Goal: Task Accomplishment & Management: Manage account settings

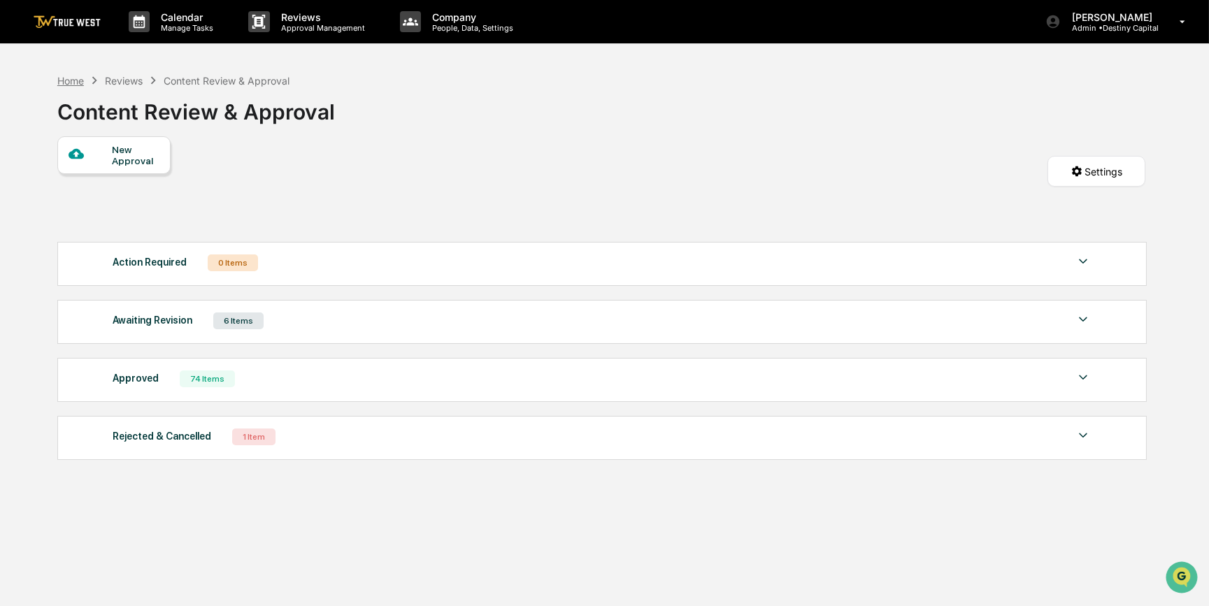
click at [75, 78] on div "Home" at bounding box center [70, 81] width 27 height 12
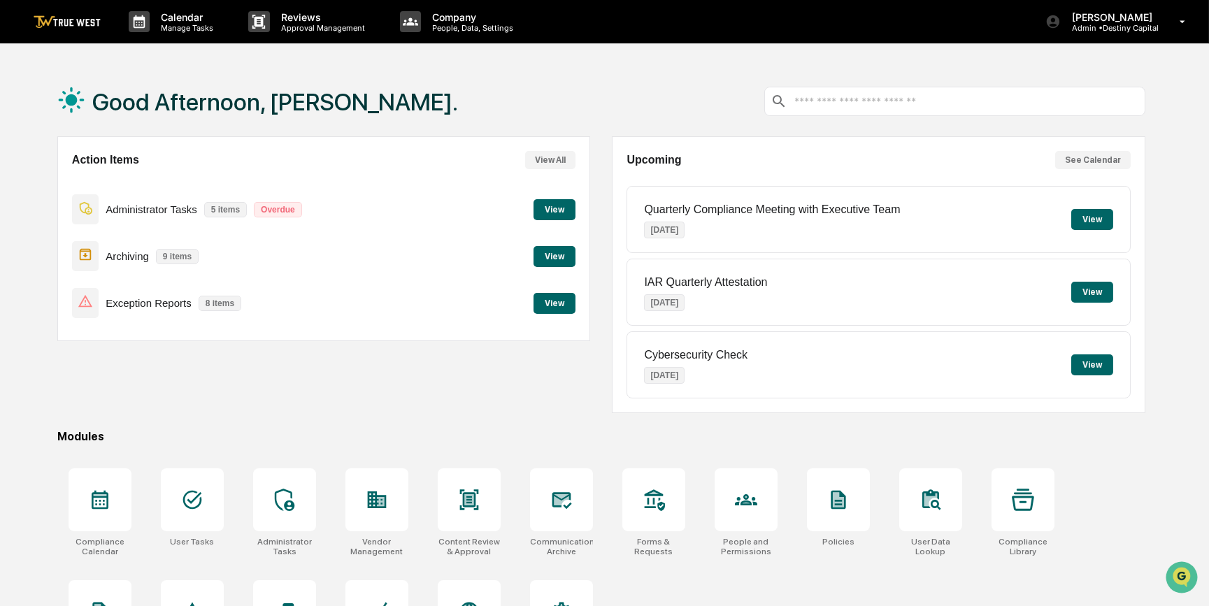
click at [553, 304] on button "View" at bounding box center [555, 303] width 42 height 21
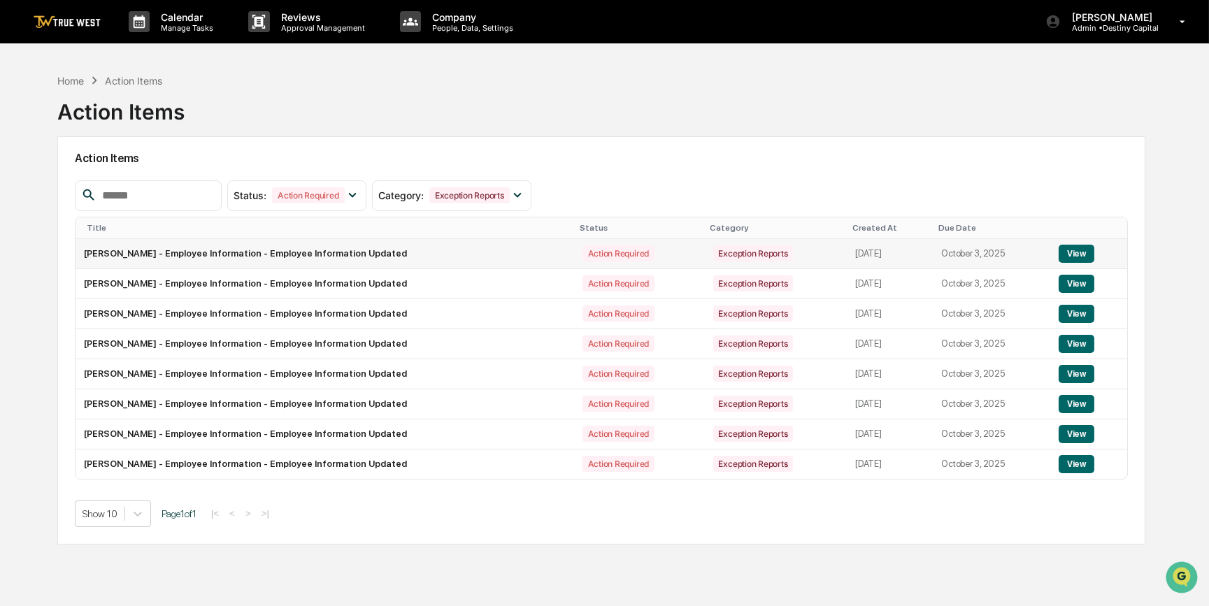
click at [1070, 252] on button "View" at bounding box center [1077, 254] width 36 height 18
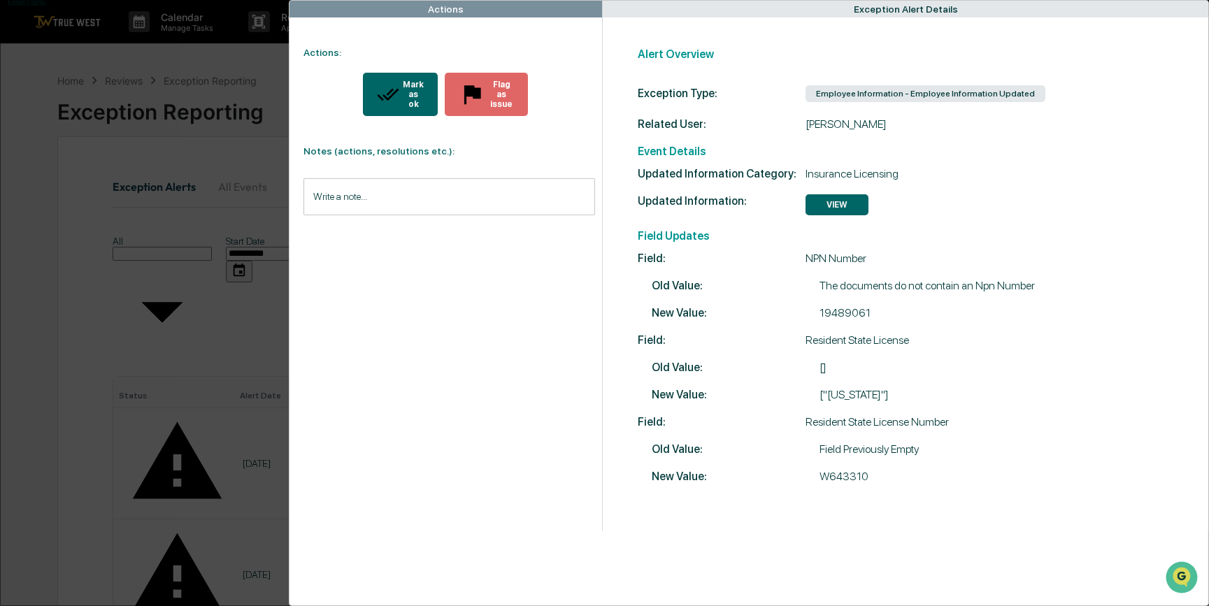
click at [400, 82] on div "Mark as ok" at bounding box center [412, 94] width 24 height 29
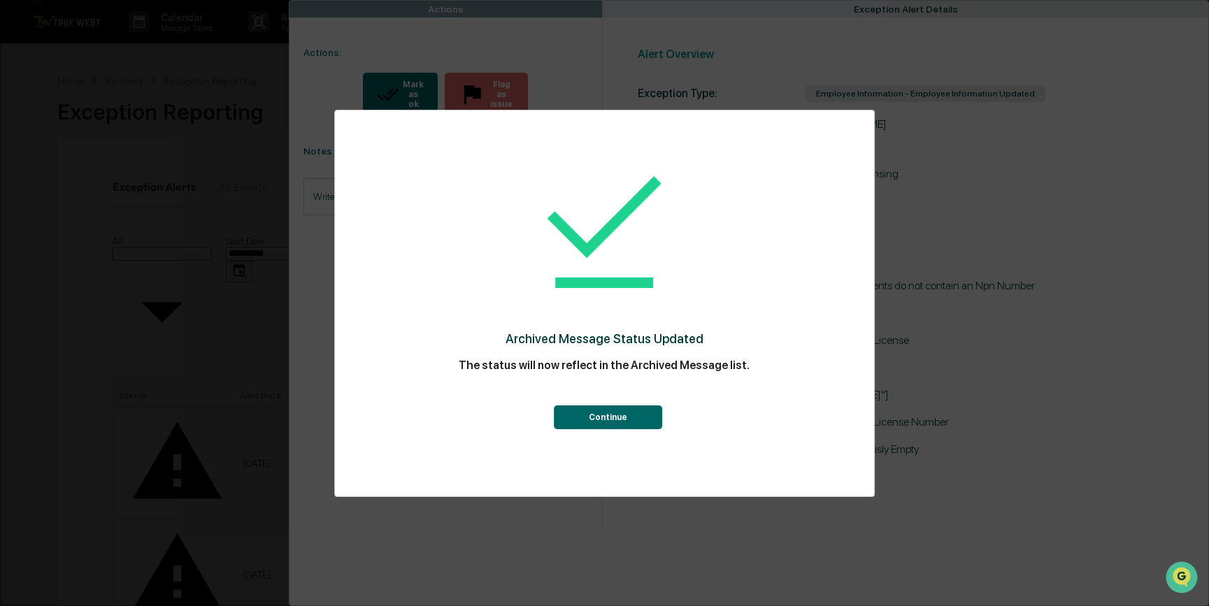
click at [636, 422] on button "Continue" at bounding box center [608, 418] width 108 height 24
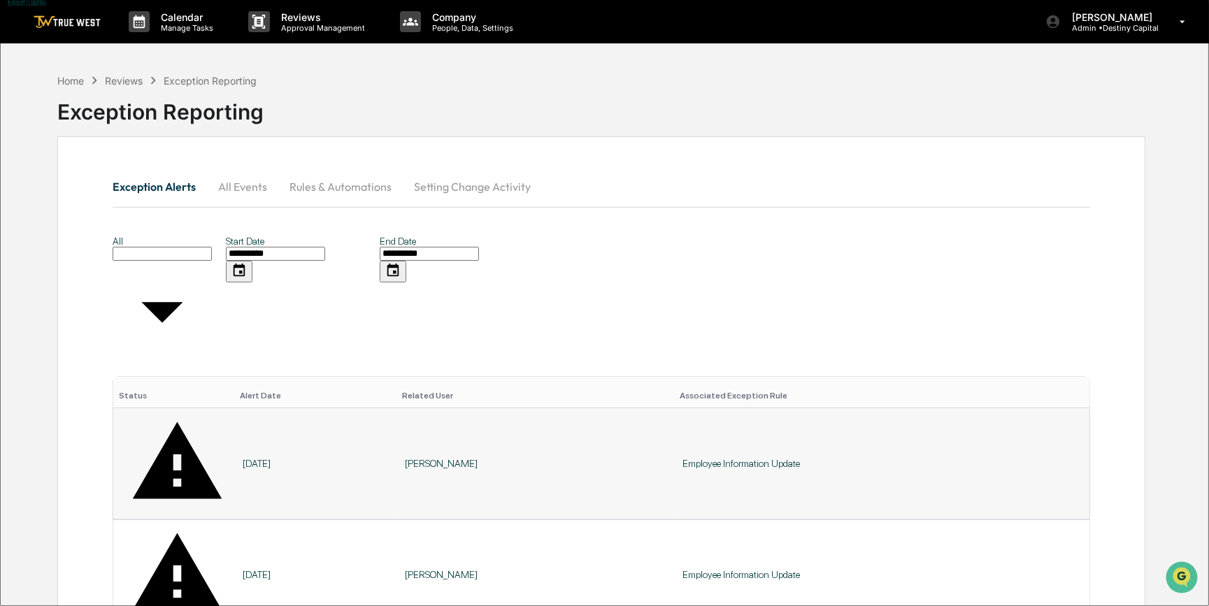
click at [716, 408] on td "Employee Information Update" at bounding box center [882, 463] width 416 height 111
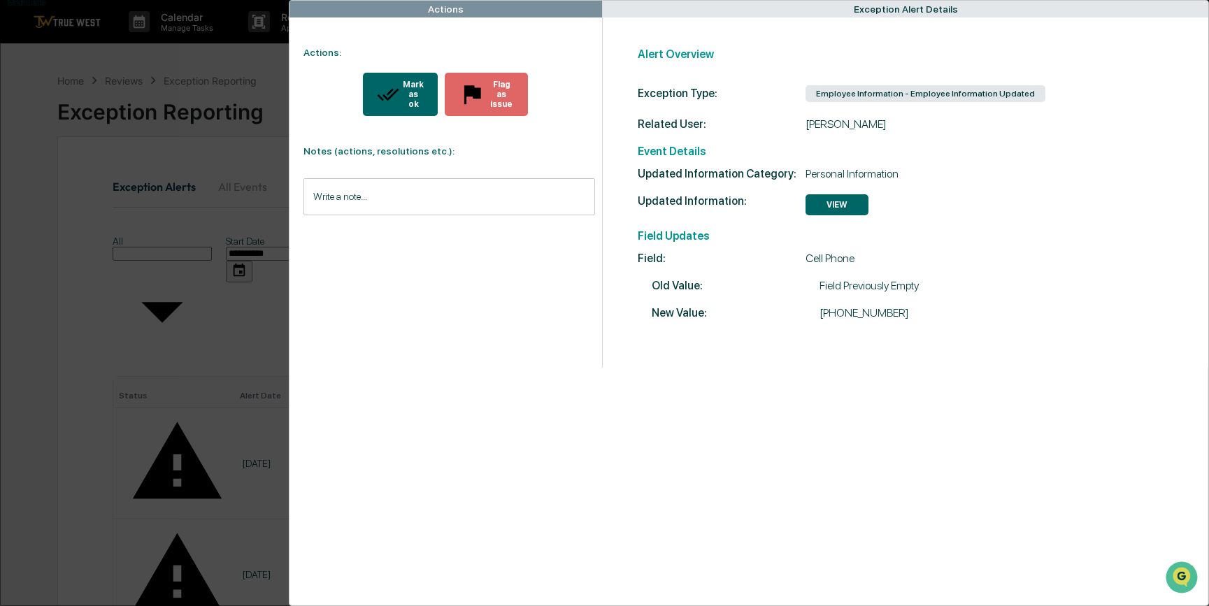
click at [385, 93] on button "Mark as ok" at bounding box center [400, 94] width 75 height 43
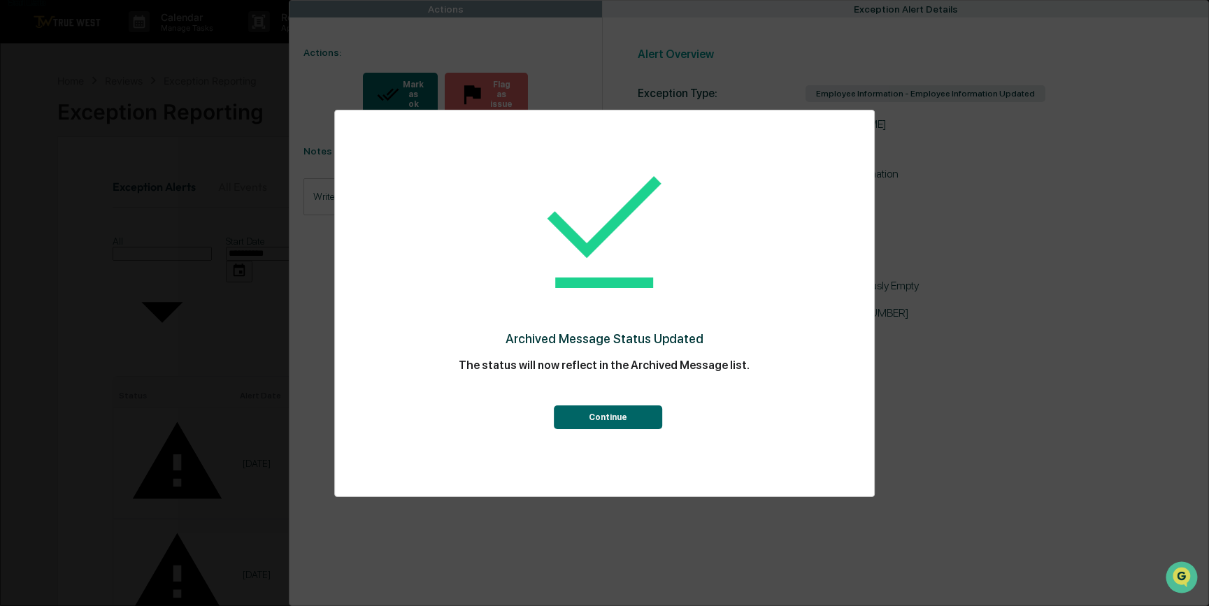
click at [600, 408] on button "Continue" at bounding box center [608, 418] width 108 height 24
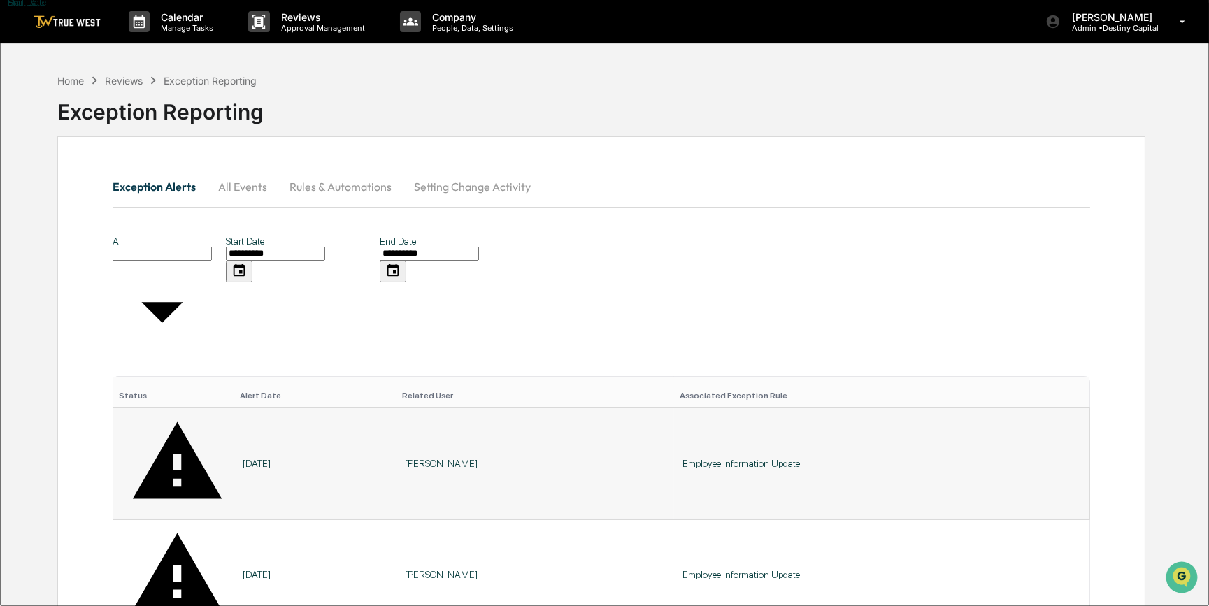
click at [690, 408] on td "Employee Information Update" at bounding box center [882, 463] width 416 height 111
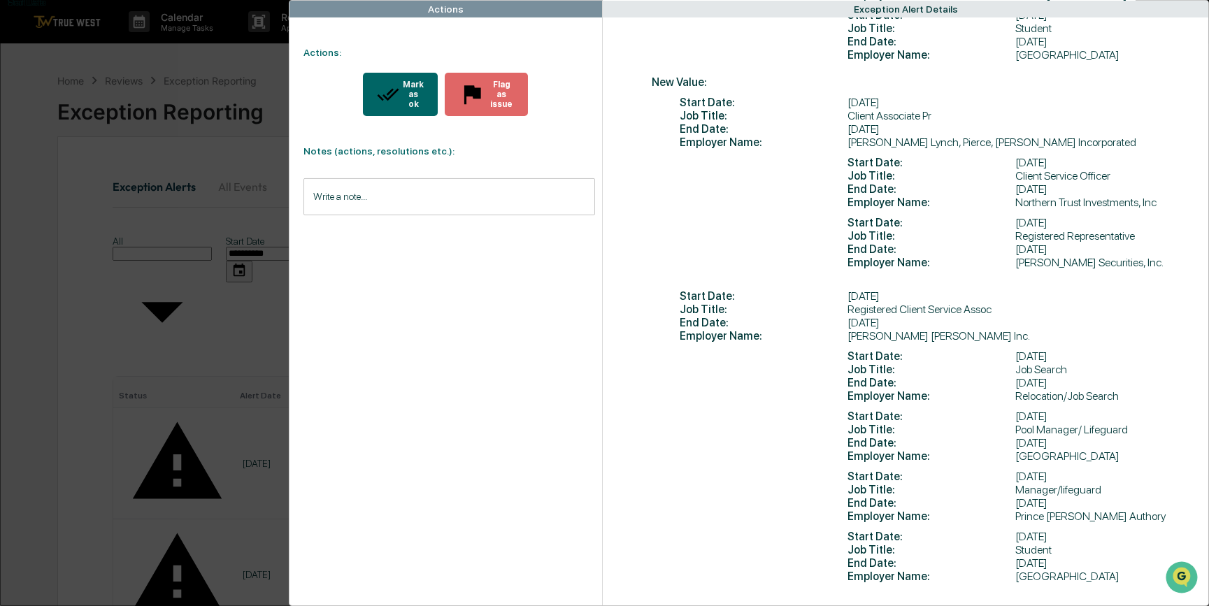
scroll to position [797, 0]
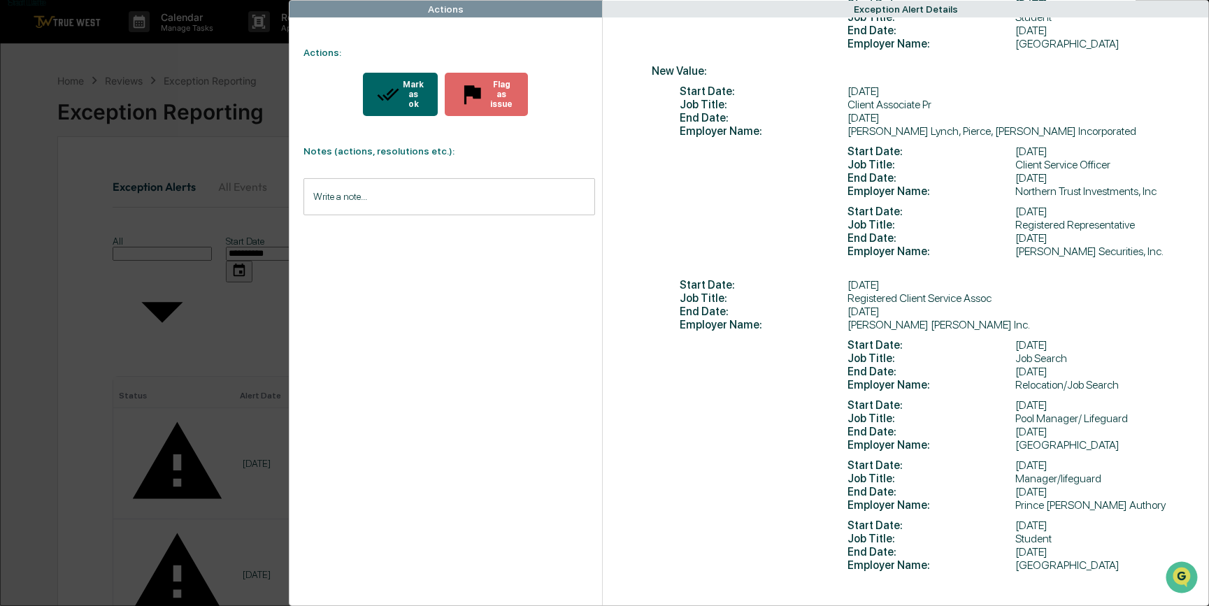
click at [378, 88] on icon "modal" at bounding box center [389, 94] width 22 height 13
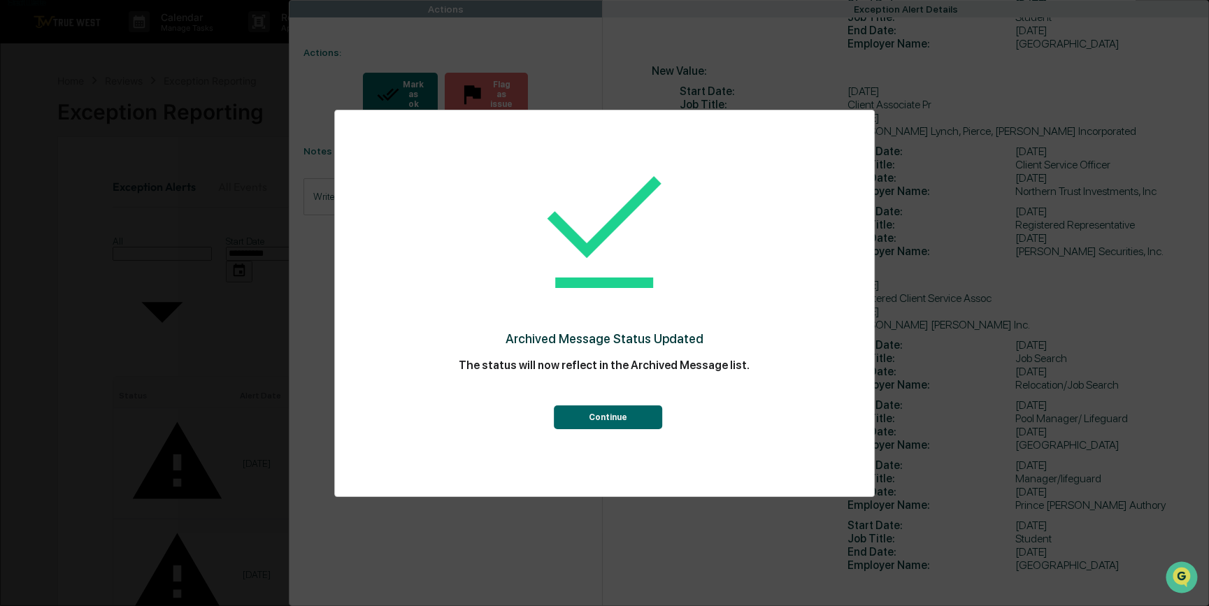
click at [634, 425] on button "Continue" at bounding box center [608, 418] width 108 height 24
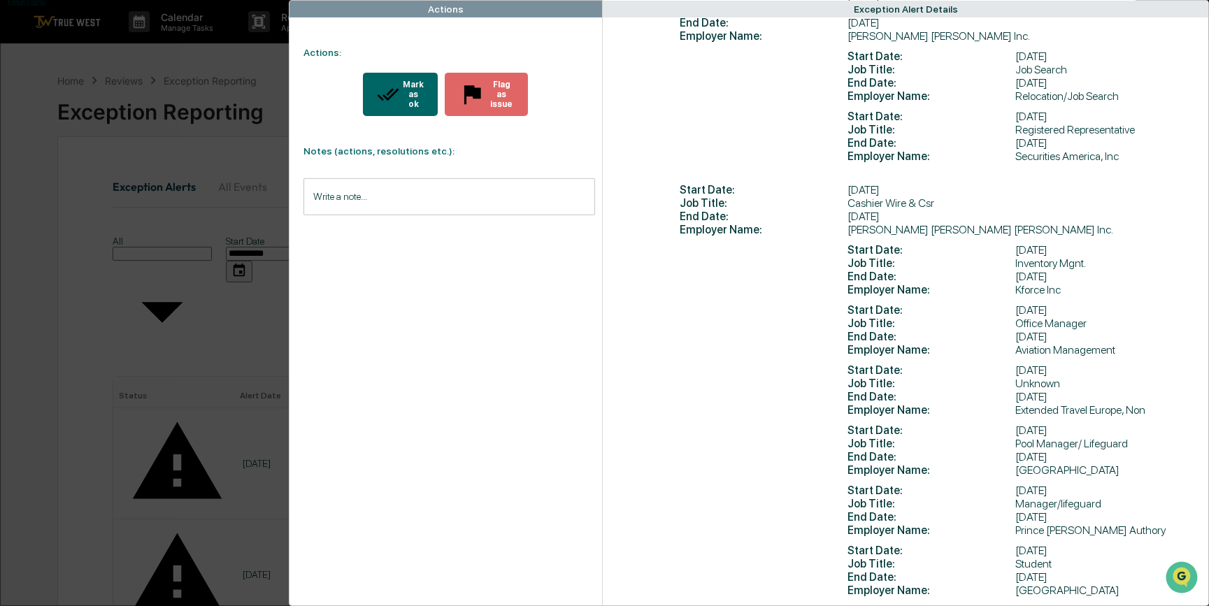
scroll to position [1400, 0]
click at [400, 89] on div "Mark as ok" at bounding box center [412, 94] width 24 height 29
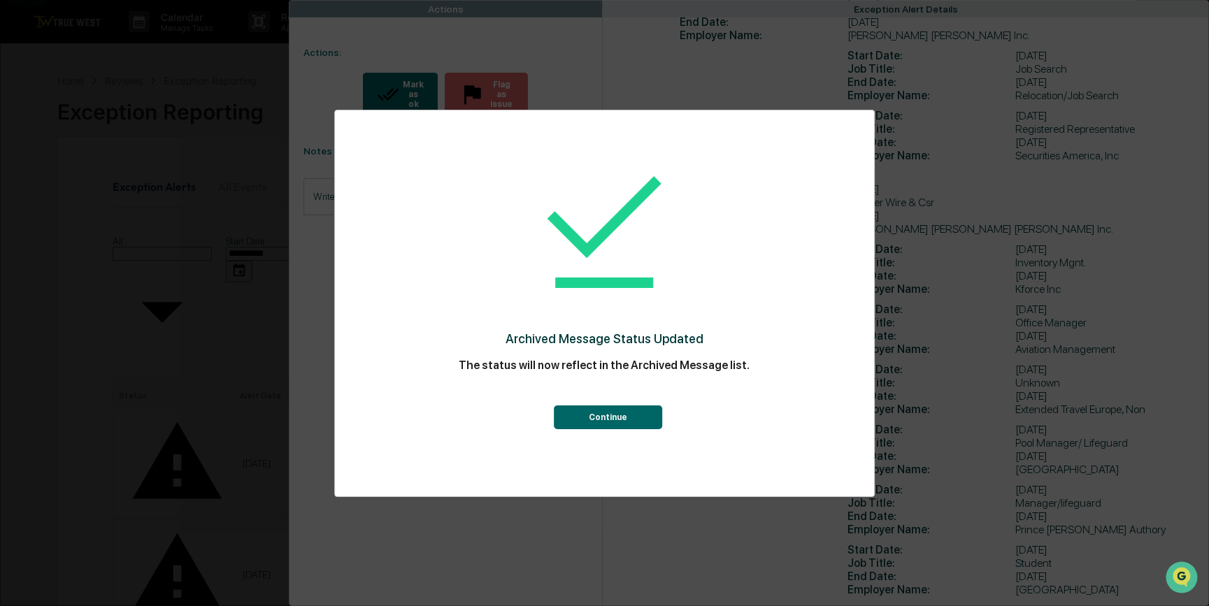
click at [612, 420] on button "Continue" at bounding box center [608, 418] width 108 height 24
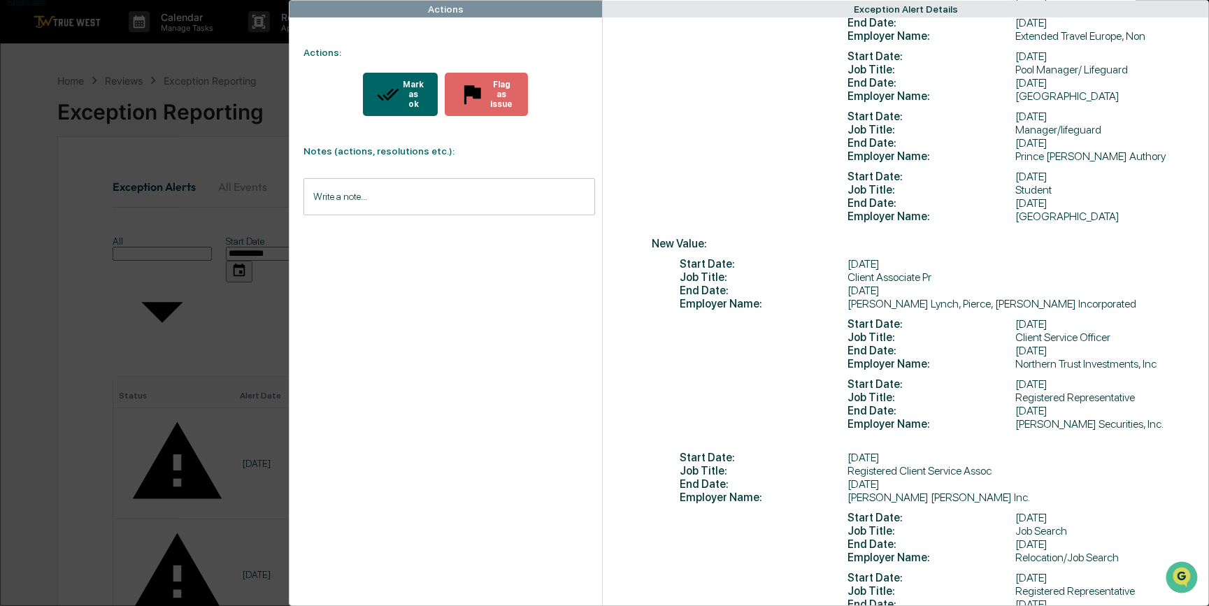
scroll to position [1017, 0]
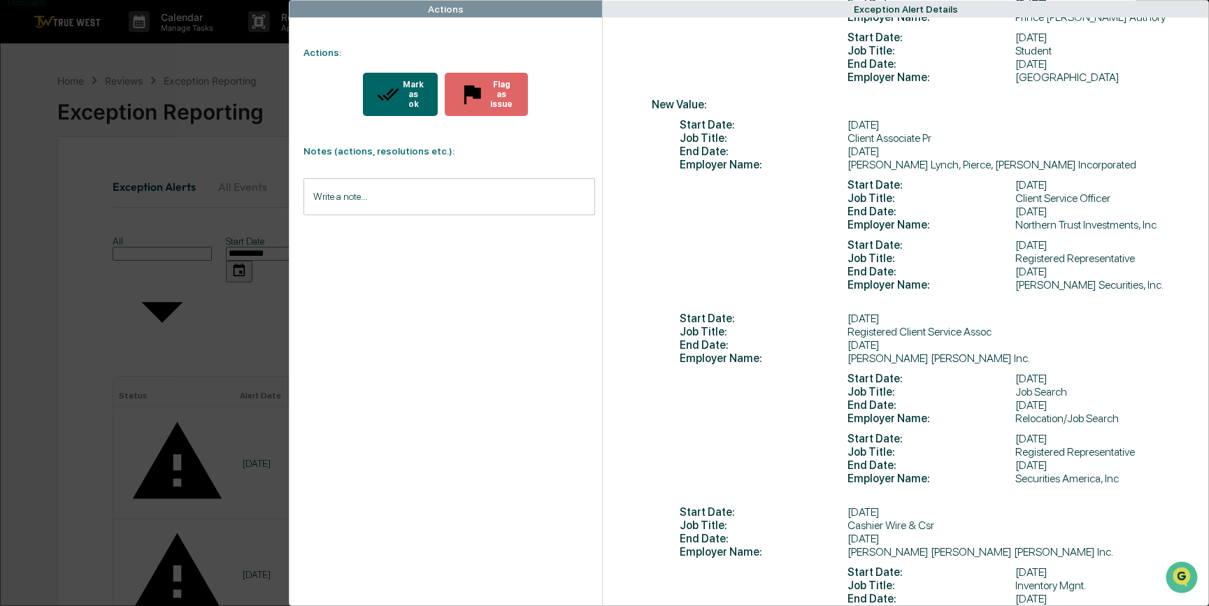
click at [400, 90] on div "Mark as ok" at bounding box center [412, 94] width 24 height 29
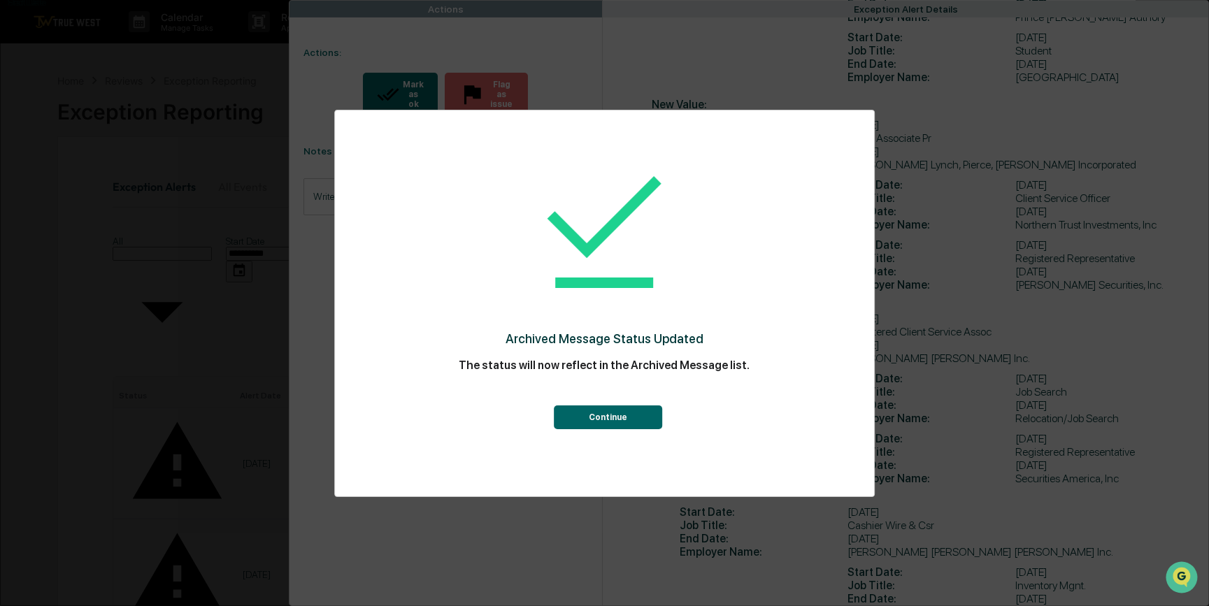
click at [612, 422] on button "Continue" at bounding box center [608, 418] width 108 height 24
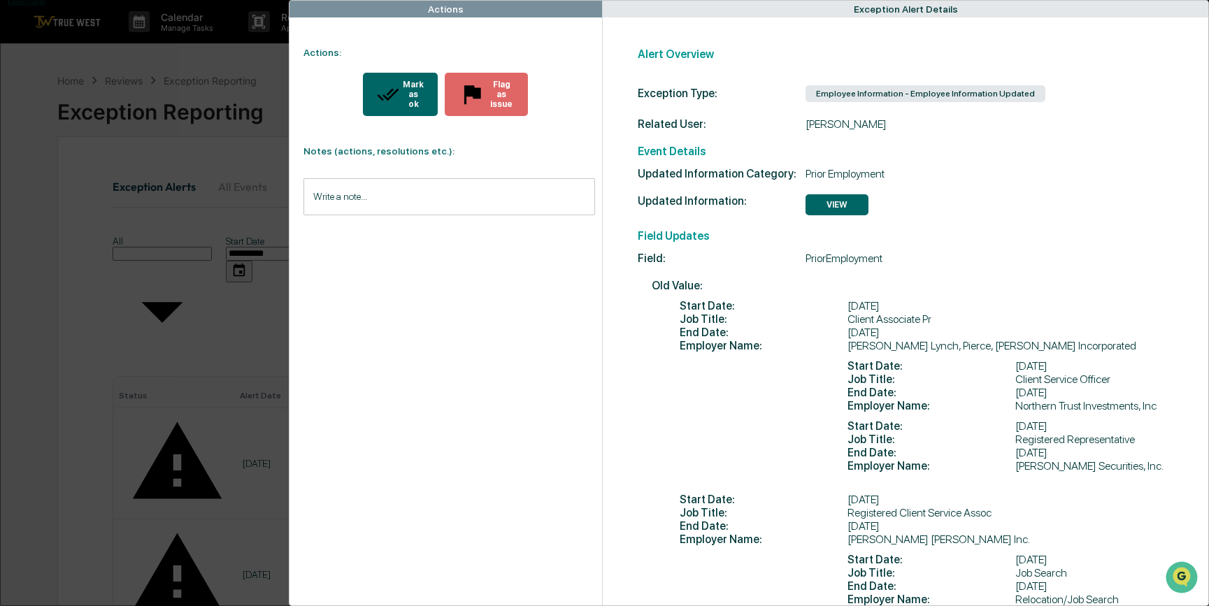
click at [400, 83] on div "Mark as ok" at bounding box center [412, 94] width 24 height 29
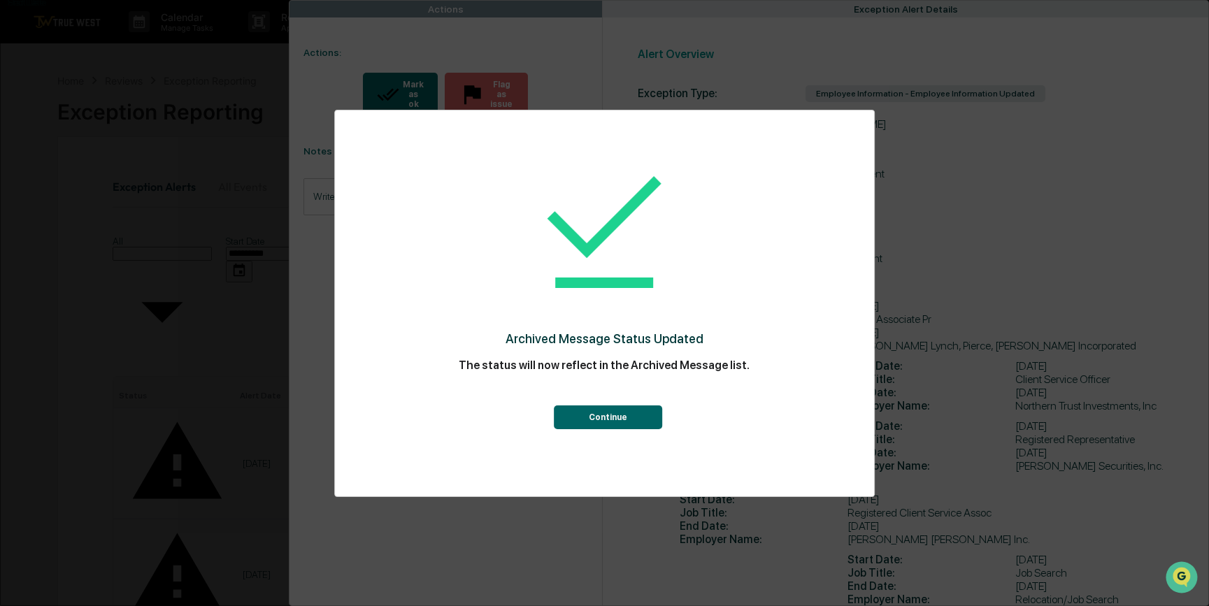
click at [627, 412] on button "Continue" at bounding box center [608, 418] width 108 height 24
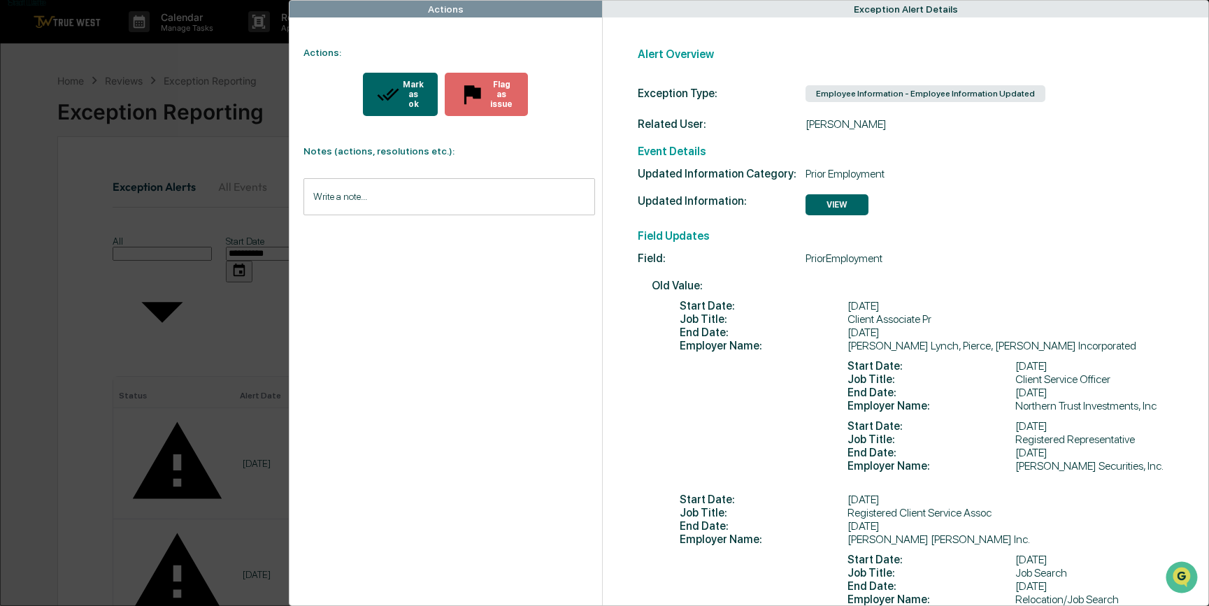
click at [400, 84] on div "Mark as ok" at bounding box center [412, 94] width 24 height 29
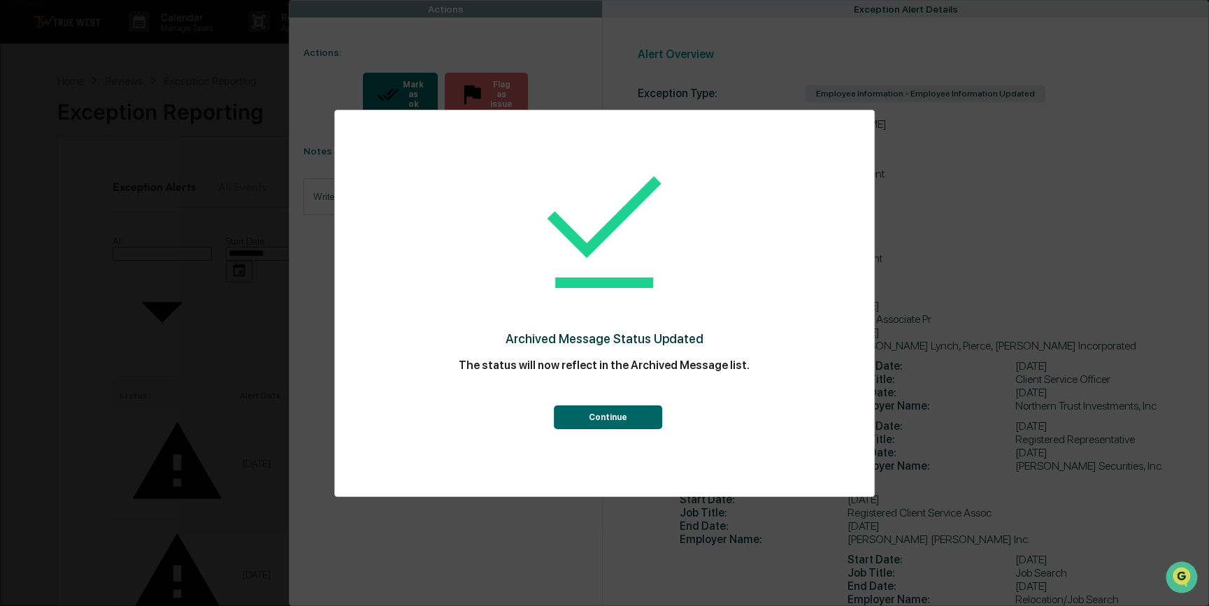
click at [584, 427] on button "Continue" at bounding box center [608, 418] width 108 height 24
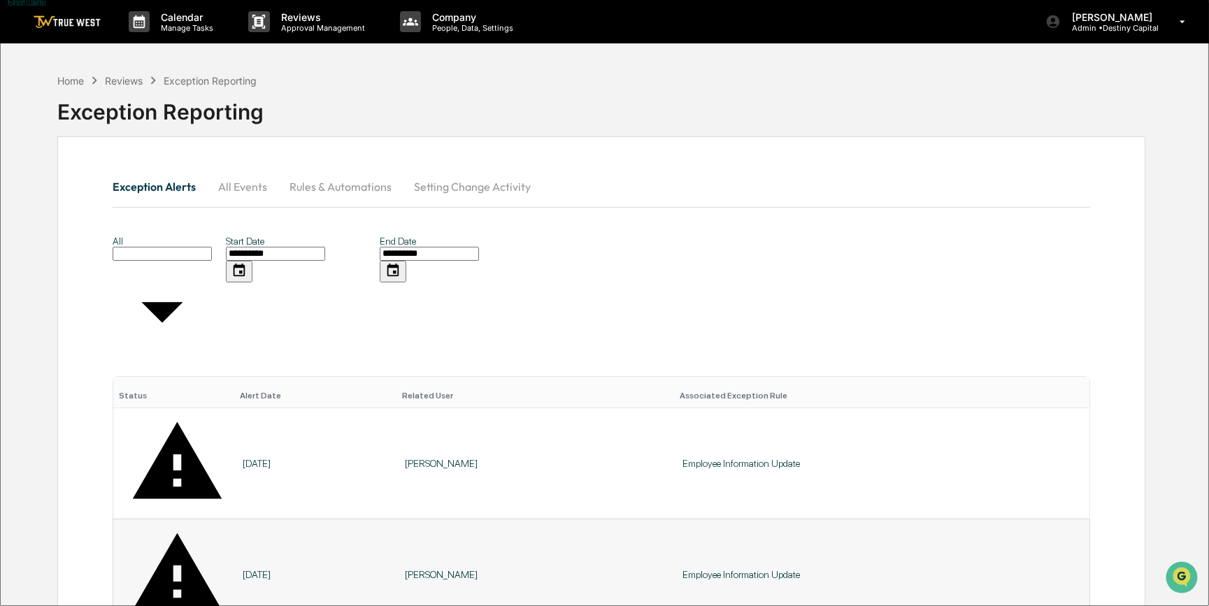
click at [441, 569] on div "[PERSON_NAME]" at bounding box center [535, 574] width 260 height 11
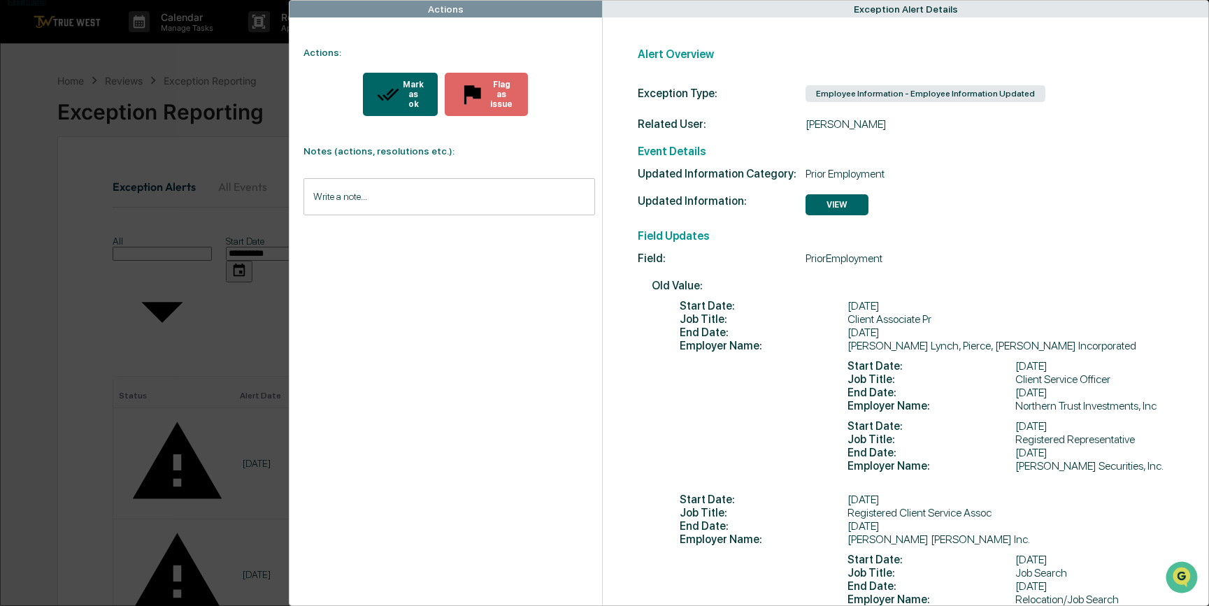
click at [400, 81] on div "Mark as ok" at bounding box center [412, 94] width 24 height 29
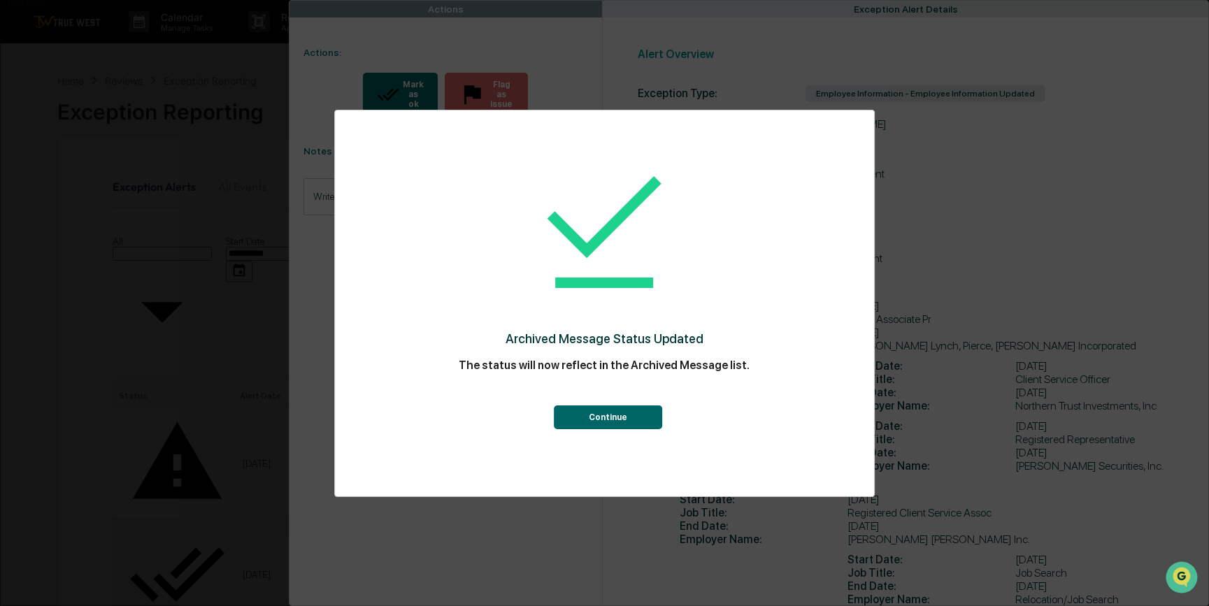
click at [616, 417] on button "Continue" at bounding box center [608, 418] width 108 height 24
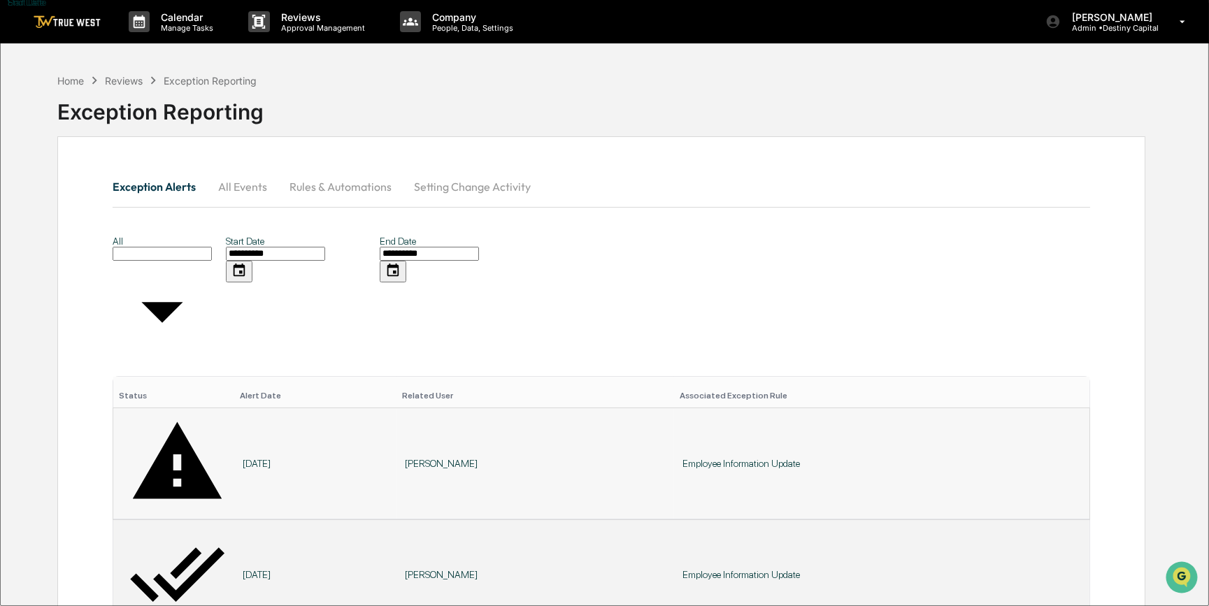
click at [438, 458] on div "[PERSON_NAME]" at bounding box center [535, 463] width 260 height 11
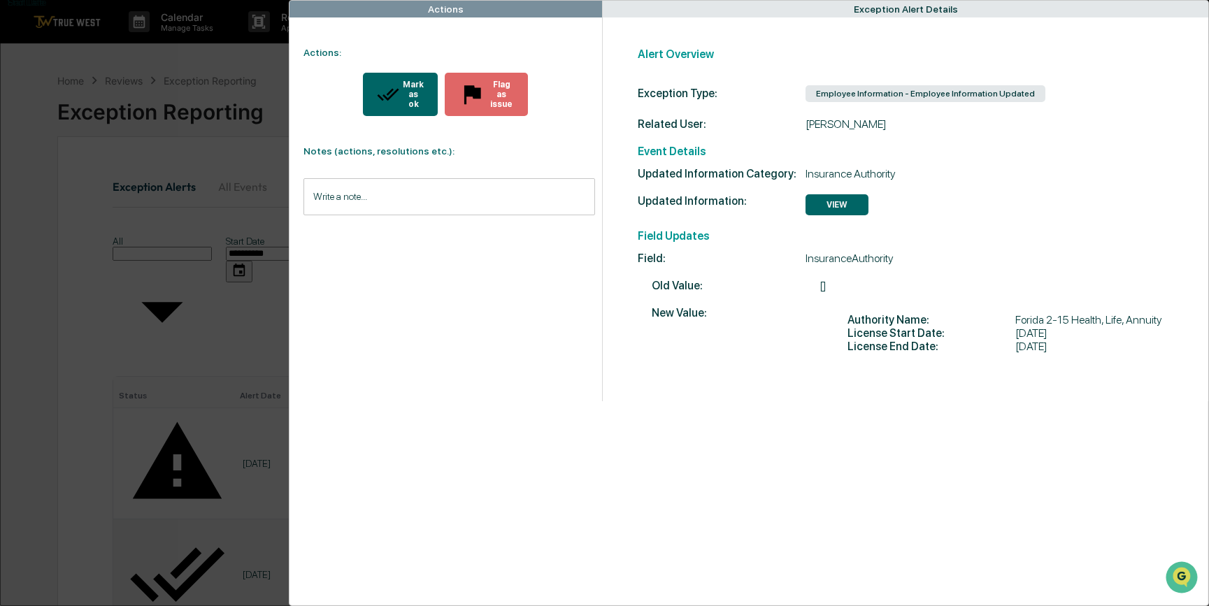
click at [377, 91] on icon "modal" at bounding box center [388, 94] width 22 height 22
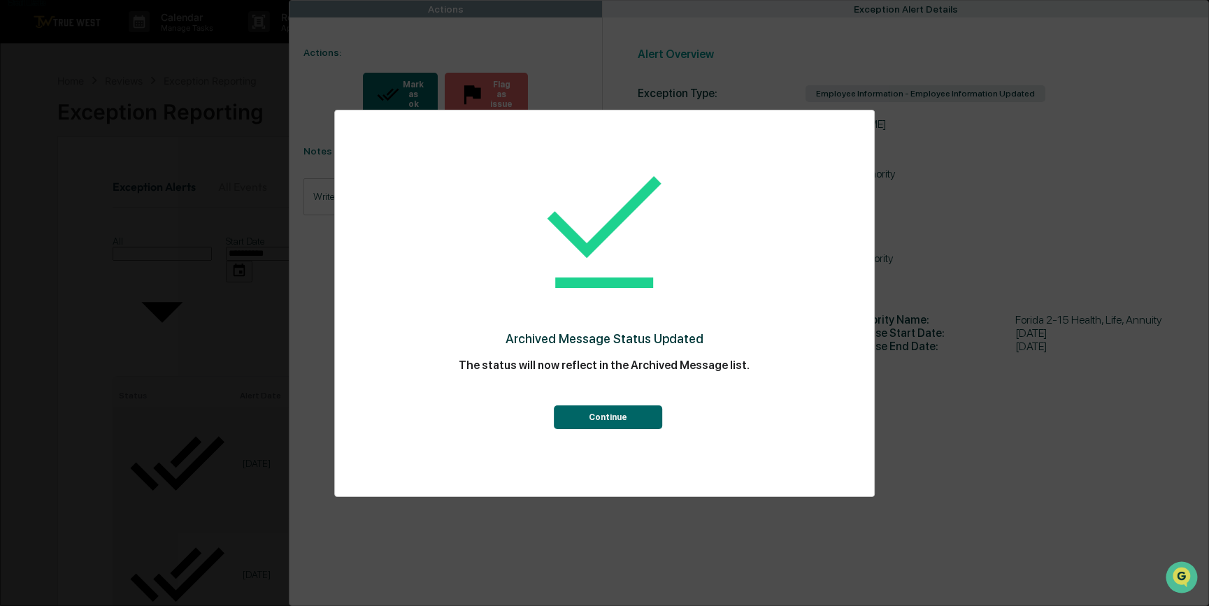
click at [639, 424] on button "Continue" at bounding box center [608, 418] width 108 height 24
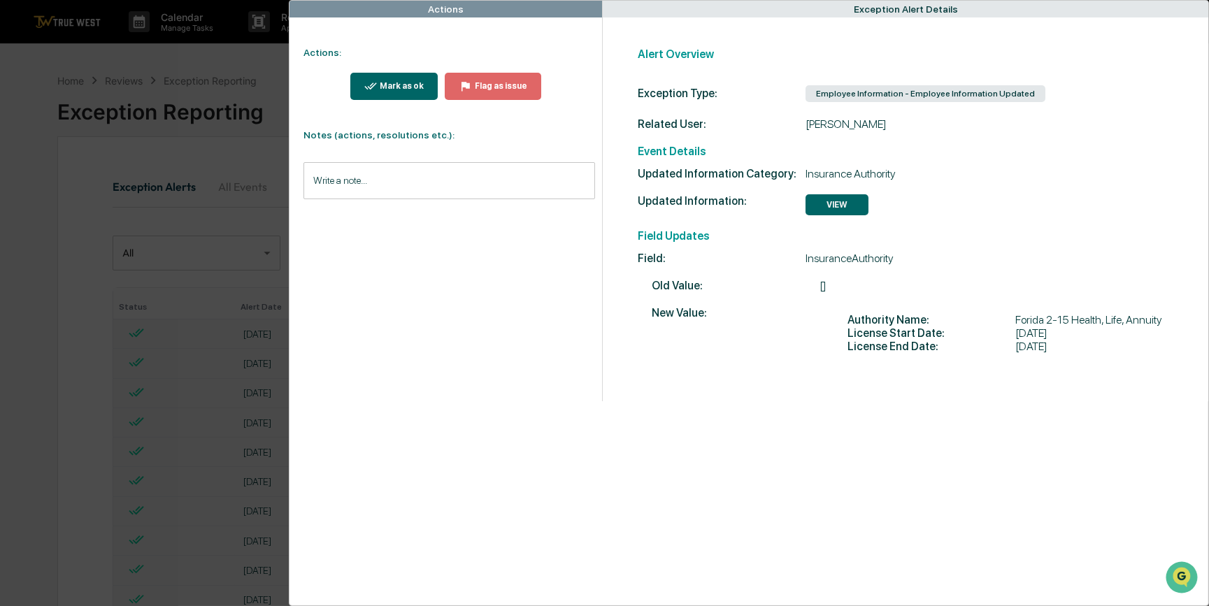
click at [53, 223] on div "Actions Actions: Mark as ok Flag as issue Notes (actions, resolutions etc.): Wr…" at bounding box center [604, 303] width 1209 height 606
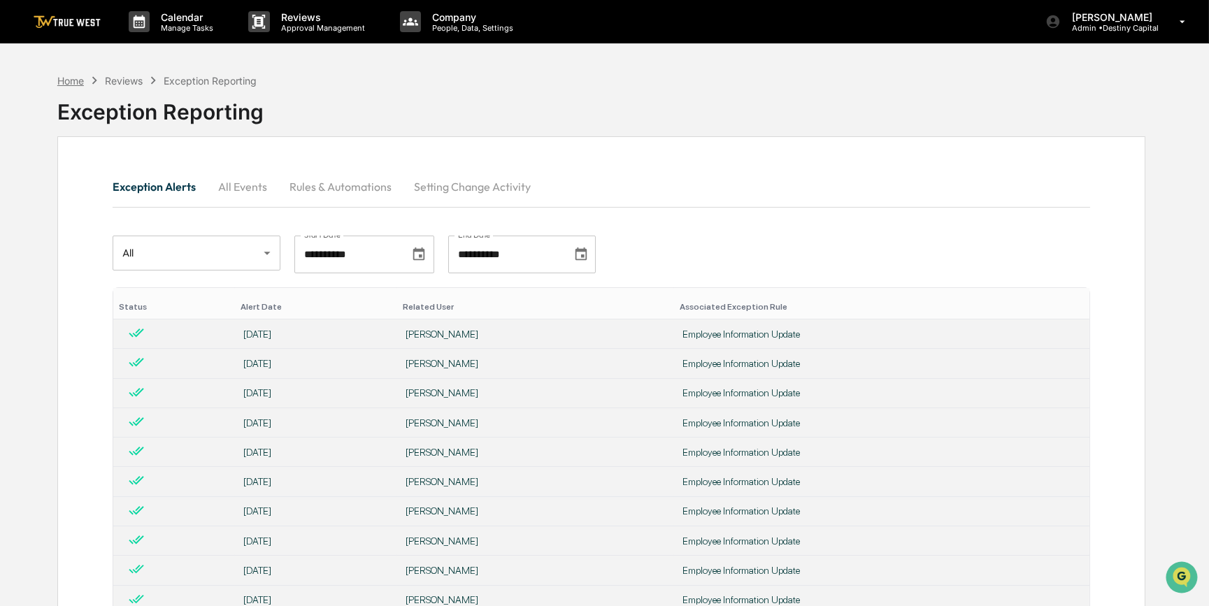
click at [61, 81] on div "Home" at bounding box center [70, 81] width 27 height 12
